Goal: Information Seeking & Learning: Learn about a topic

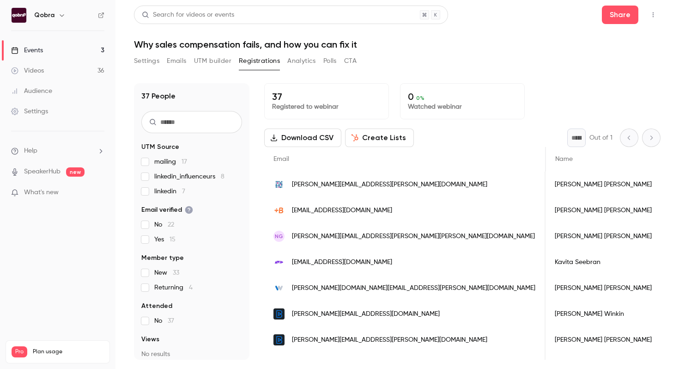
scroll to position [0, 366]
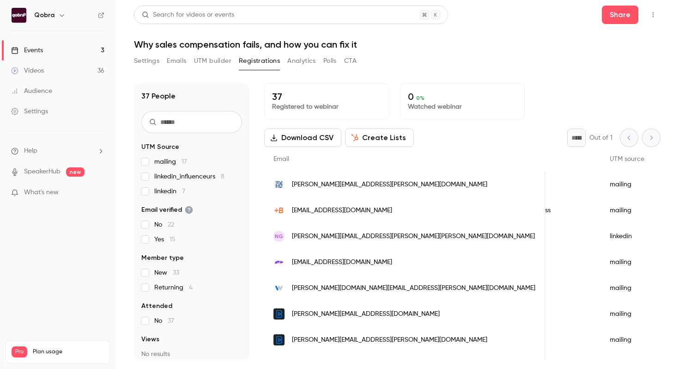
click at [60, 50] on link "Events 3" at bounding box center [58, 50] width 116 height 20
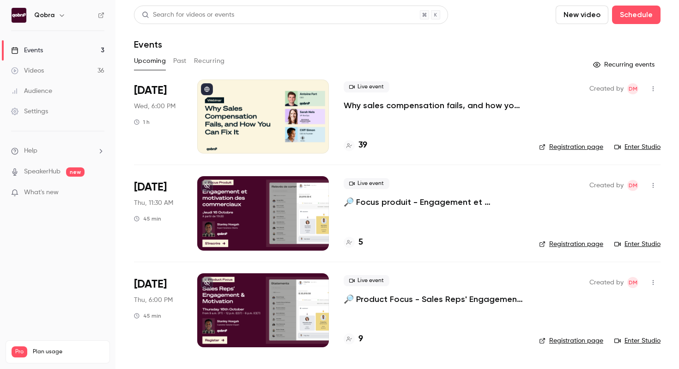
click at [179, 64] on button "Past" at bounding box center [179, 61] width 13 height 15
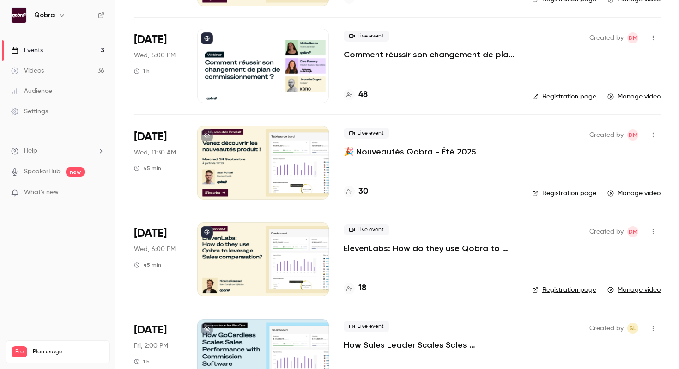
scroll to position [116, 0]
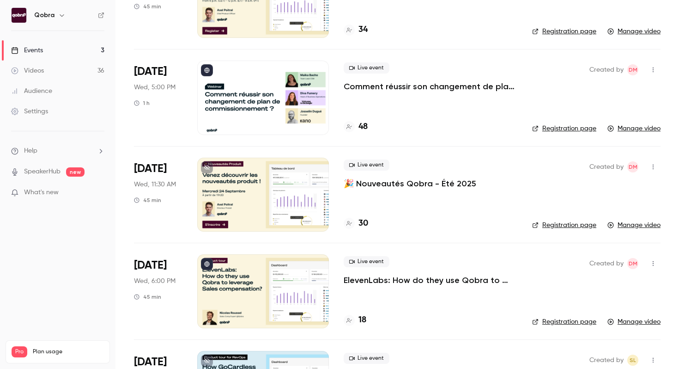
click at [322, 107] on div at bounding box center [263, 98] width 132 height 74
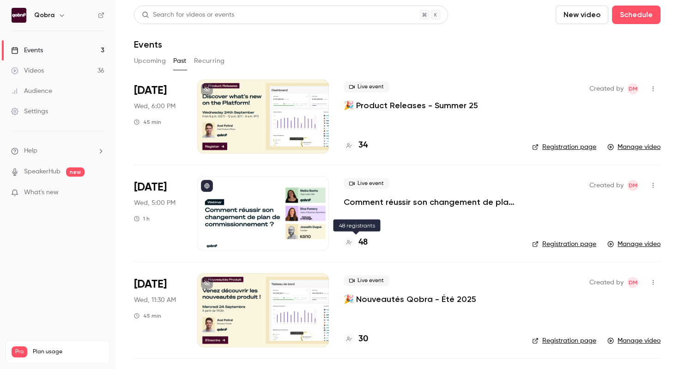
click at [362, 240] on h4 "48" at bounding box center [363, 242] width 9 height 12
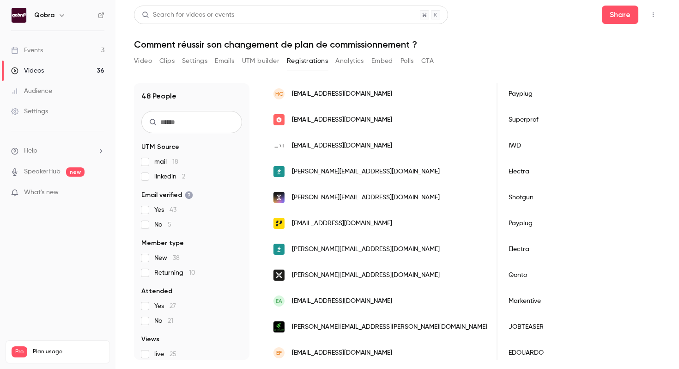
scroll to position [618, 0]
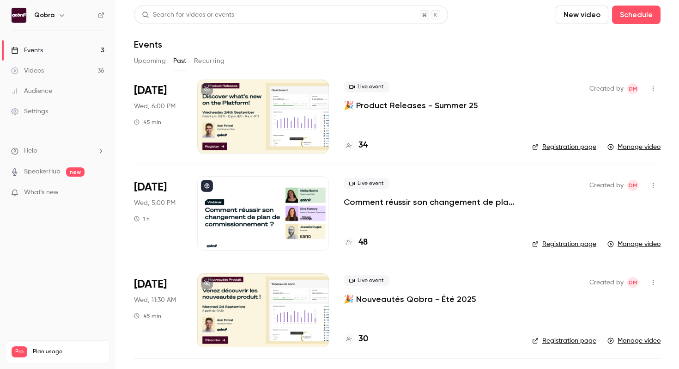
click at [362, 144] on h4 "34" at bounding box center [363, 145] width 9 height 12
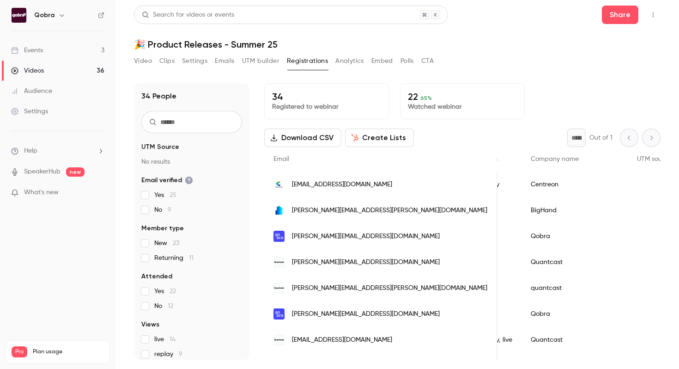
scroll to position [0, 289]
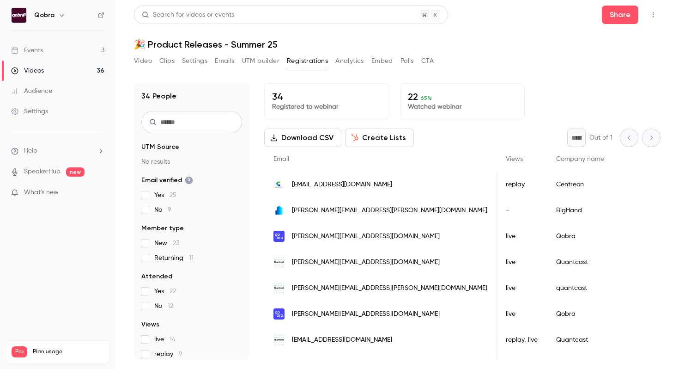
click at [37, 44] on link "Events 3" at bounding box center [58, 50] width 116 height 20
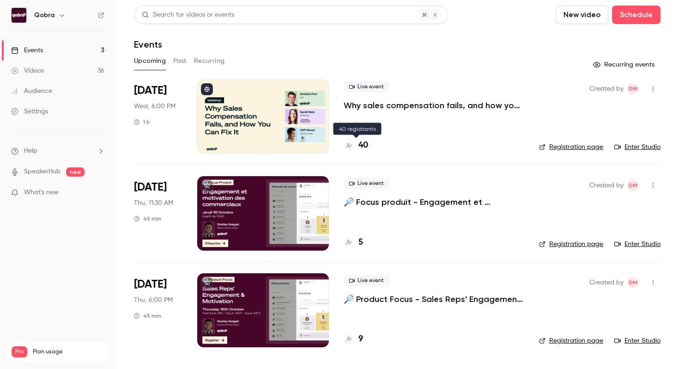
click at [365, 146] on h4 "40" at bounding box center [364, 145] width 10 height 12
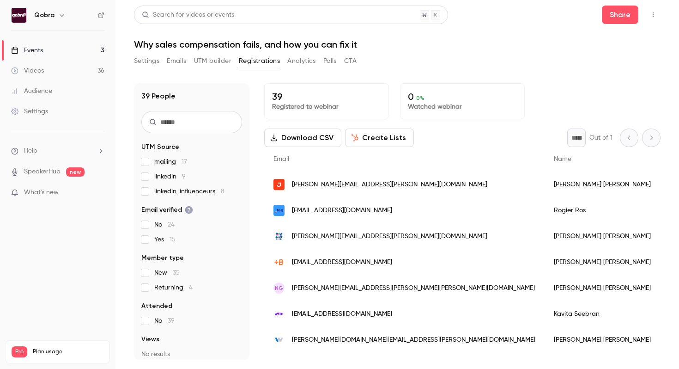
click at [40, 50] on div "Events" at bounding box center [27, 50] width 32 height 9
